Goal: Complete application form

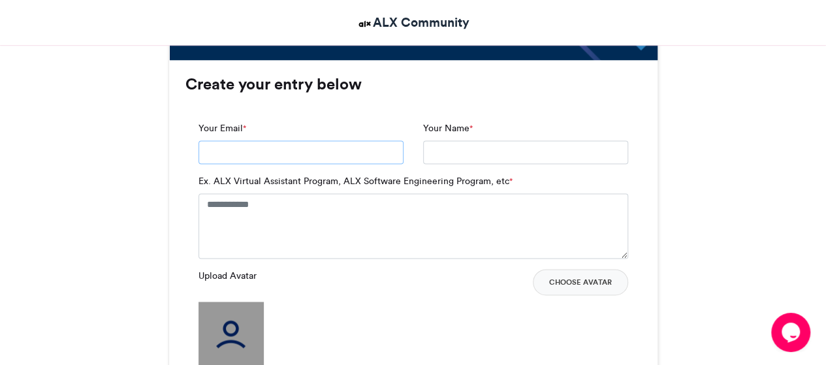
click at [352, 148] on input "Your Email *" at bounding box center [301, 152] width 205 height 24
click at [455, 154] on input "Your Name *" at bounding box center [525, 152] width 205 height 24
click at [423, 195] on textarea "Ex. ALX Virtual Assistant Program, ALX Software Engineering Program, etc *" at bounding box center [414, 225] width 430 height 65
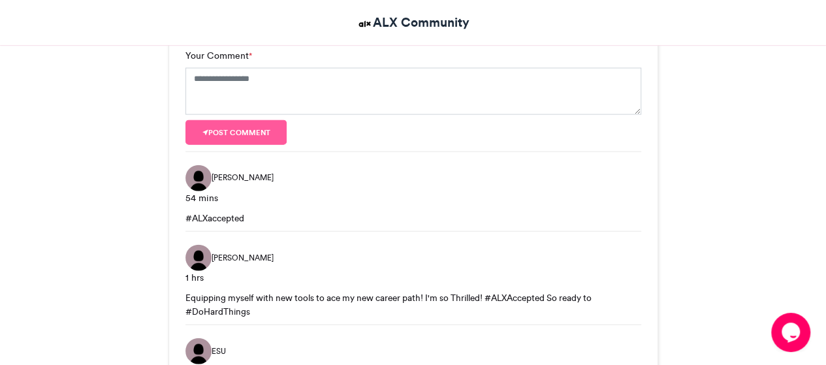
scroll to position [1445, 0]
